Goal: Information Seeking & Learning: Learn about a topic

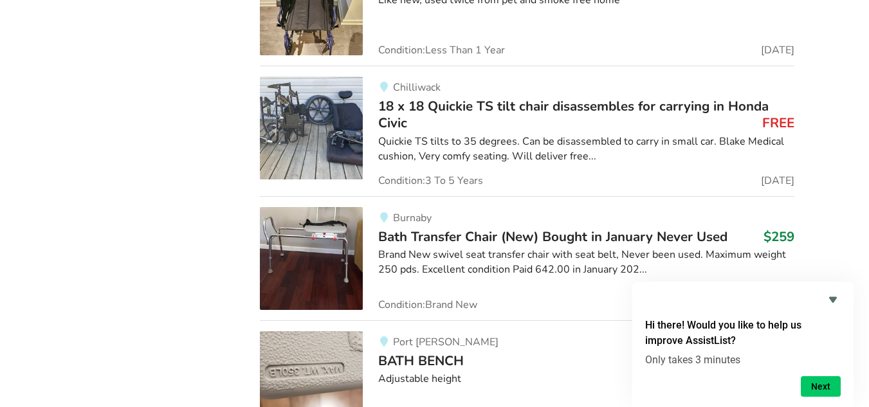
scroll to position [5061, 0]
click at [517, 112] on span "18 x 18 Quickie TS tilt chair disassembles for carrying in Honda Civic" at bounding box center [573, 113] width 390 height 35
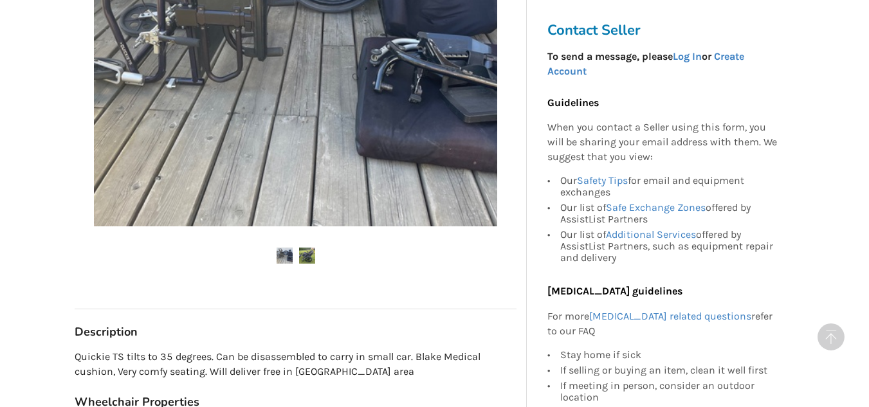
scroll to position [465, 0]
click at [313, 255] on img at bounding box center [307, 255] width 16 height 16
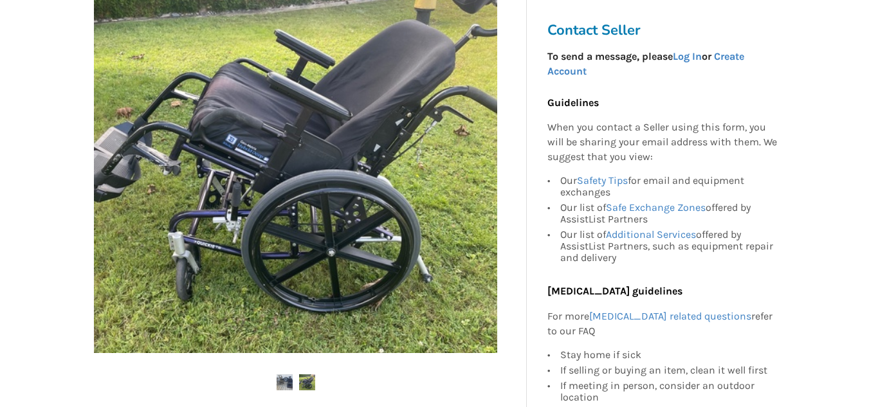
scroll to position [336, 0]
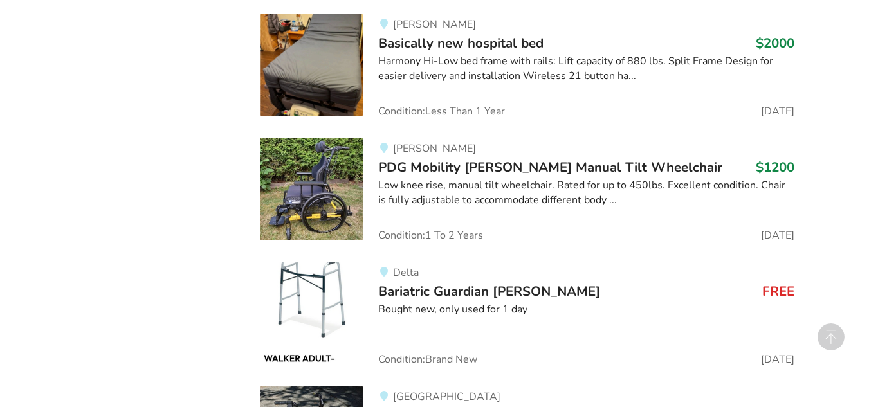
scroll to position [5503, 0]
click at [313, 368] on link "Delta Bariatric Guardian [PERSON_NAME] FREE Bought new, only used for 1 day Con…" at bounding box center [527, 312] width 535 height 124
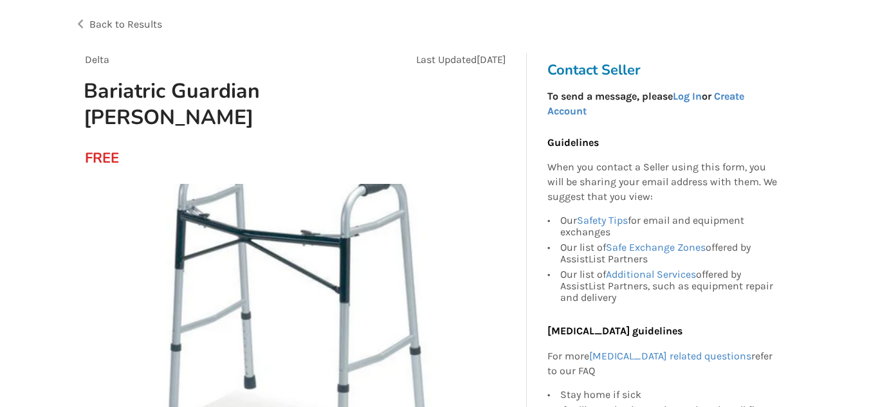
scroll to position [78, 0]
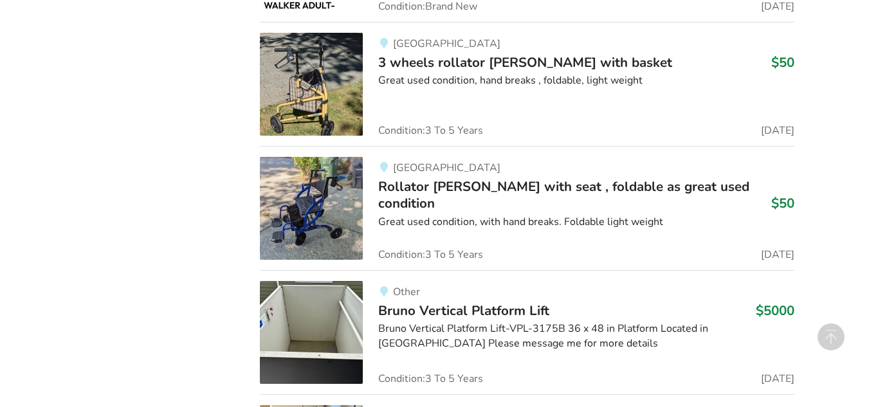
scroll to position [5856, 0]
click at [315, 194] on img at bounding box center [311, 207] width 103 height 103
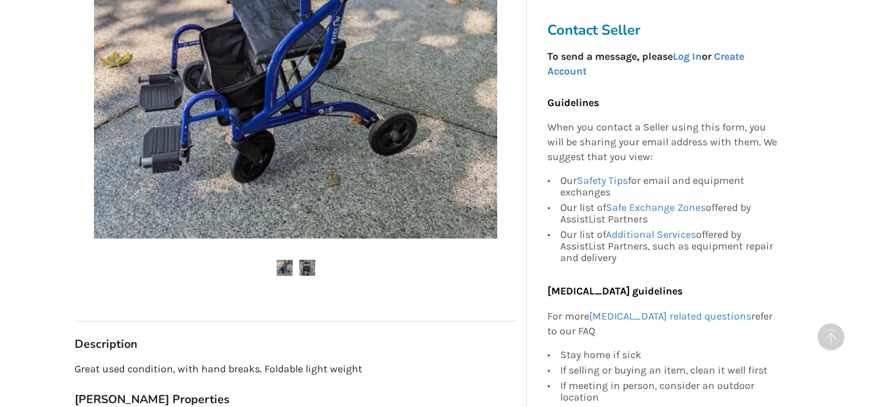
scroll to position [453, 0]
click at [304, 268] on img at bounding box center [307, 267] width 16 height 16
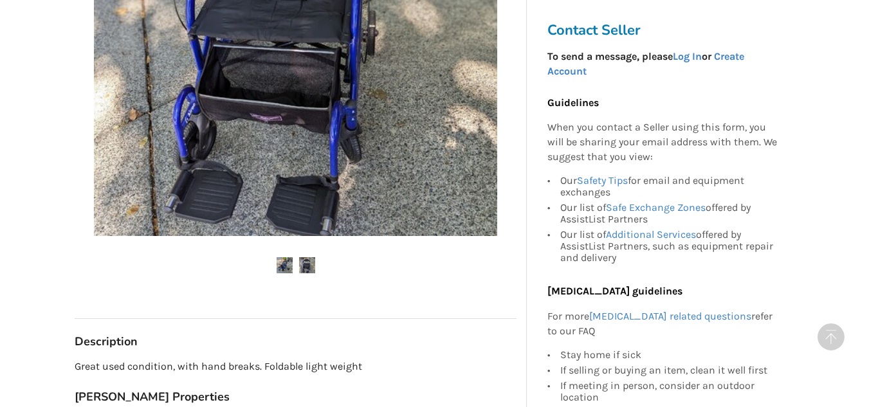
scroll to position [455, 0]
click at [283, 264] on img at bounding box center [285, 265] width 16 height 16
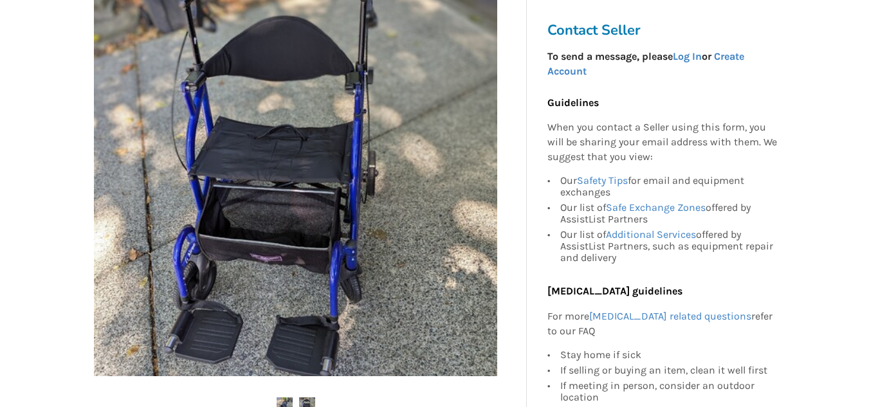
scroll to position [318, 0]
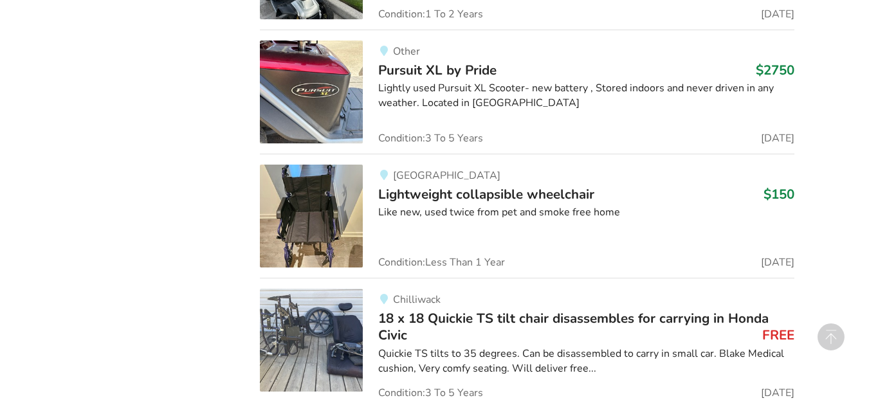
scroll to position [4845, 0]
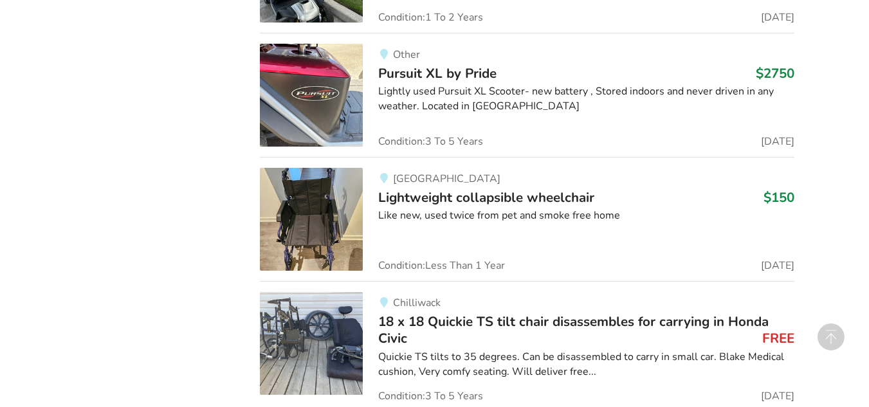
click at [294, 173] on img at bounding box center [311, 219] width 103 height 103
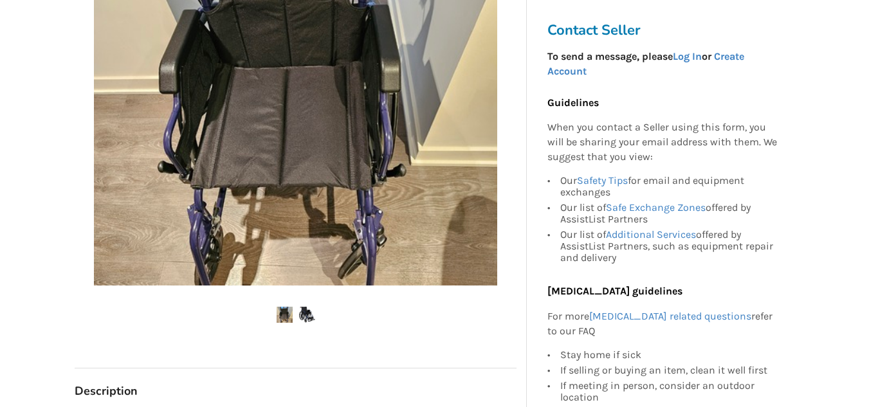
scroll to position [380, 0]
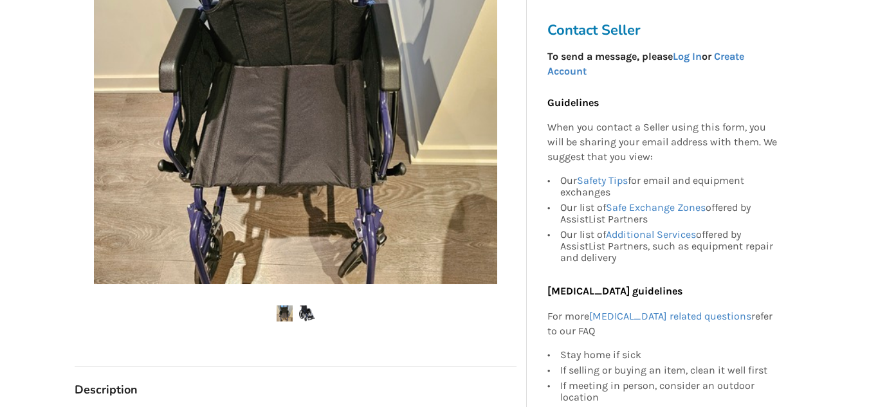
click at [307, 313] on img at bounding box center [307, 314] width 16 height 16
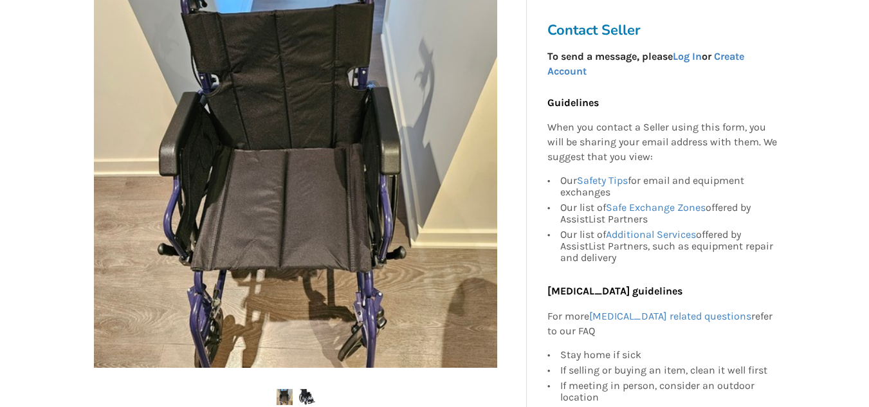
scroll to position [311, 0]
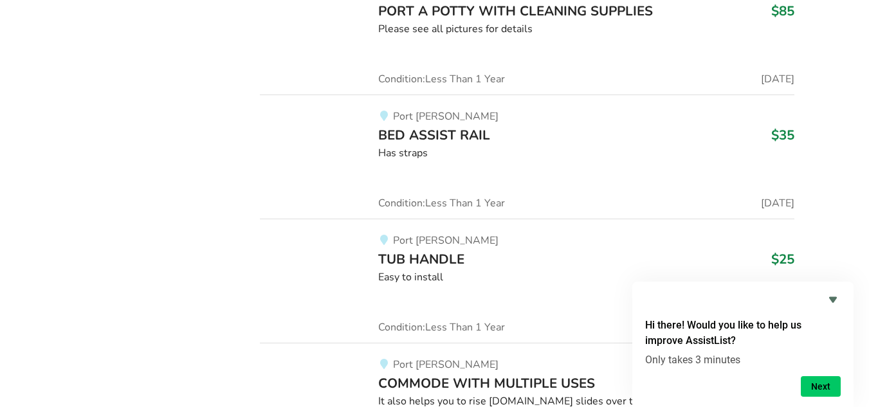
scroll to position [30314, 0]
